Goal: Find specific page/section: Find specific page/section

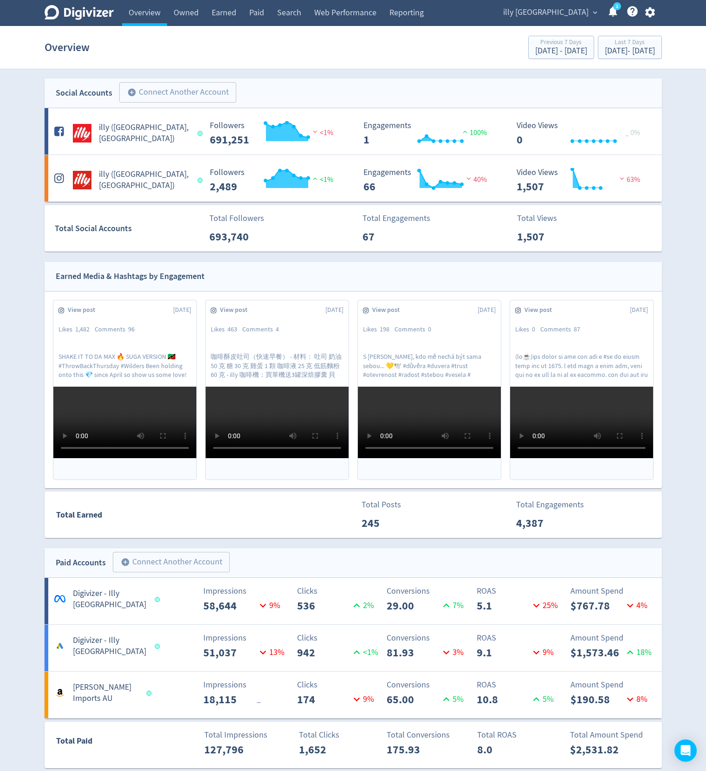
scroll to position [223, 0]
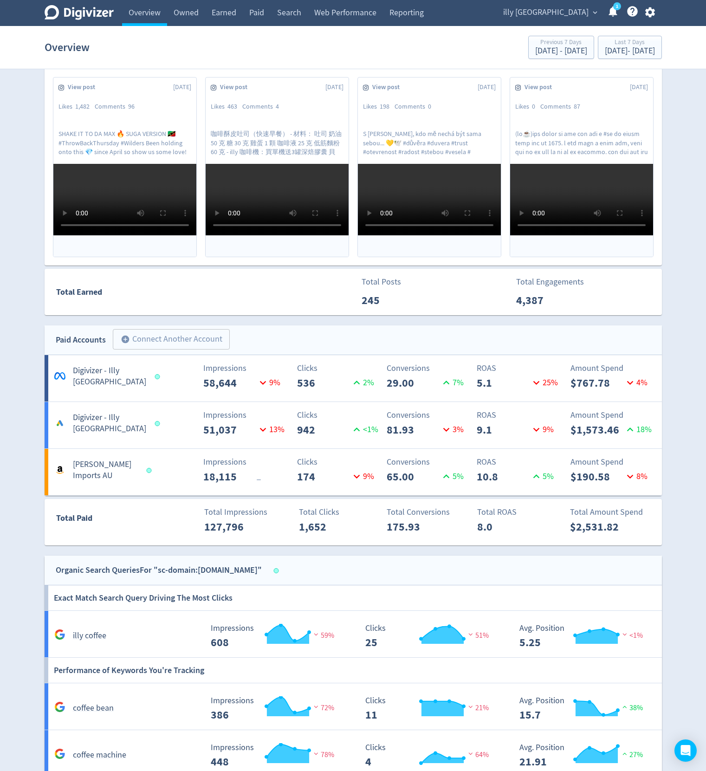
click at [28, 206] on div "Digivizer Logo [PERSON_NAME] Logo Overview Owned Earned Paid Search Web Perform…" at bounding box center [353, 397] width 706 height 1240
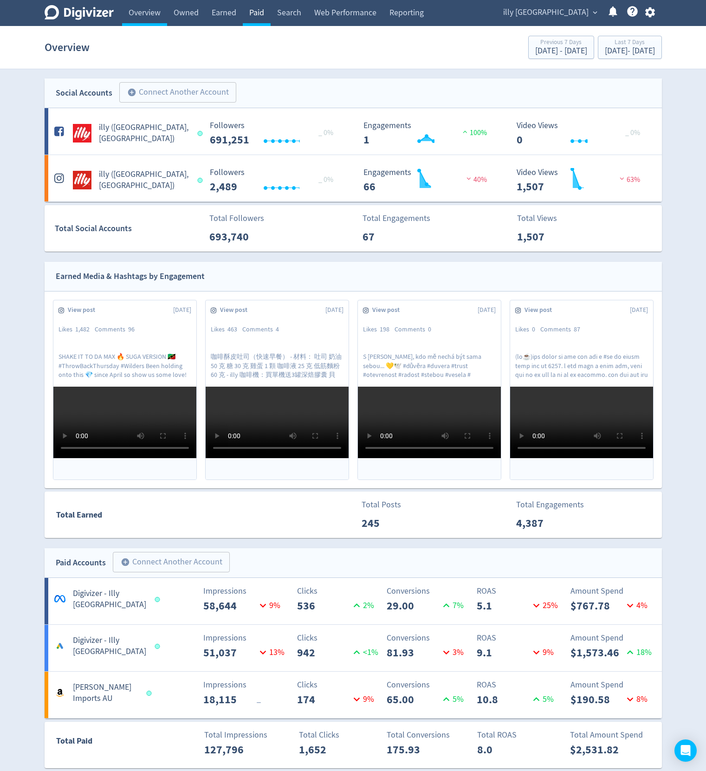
click at [254, 17] on link "Paid" at bounding box center [257, 13] width 28 height 26
